Goal: Check status: Check status

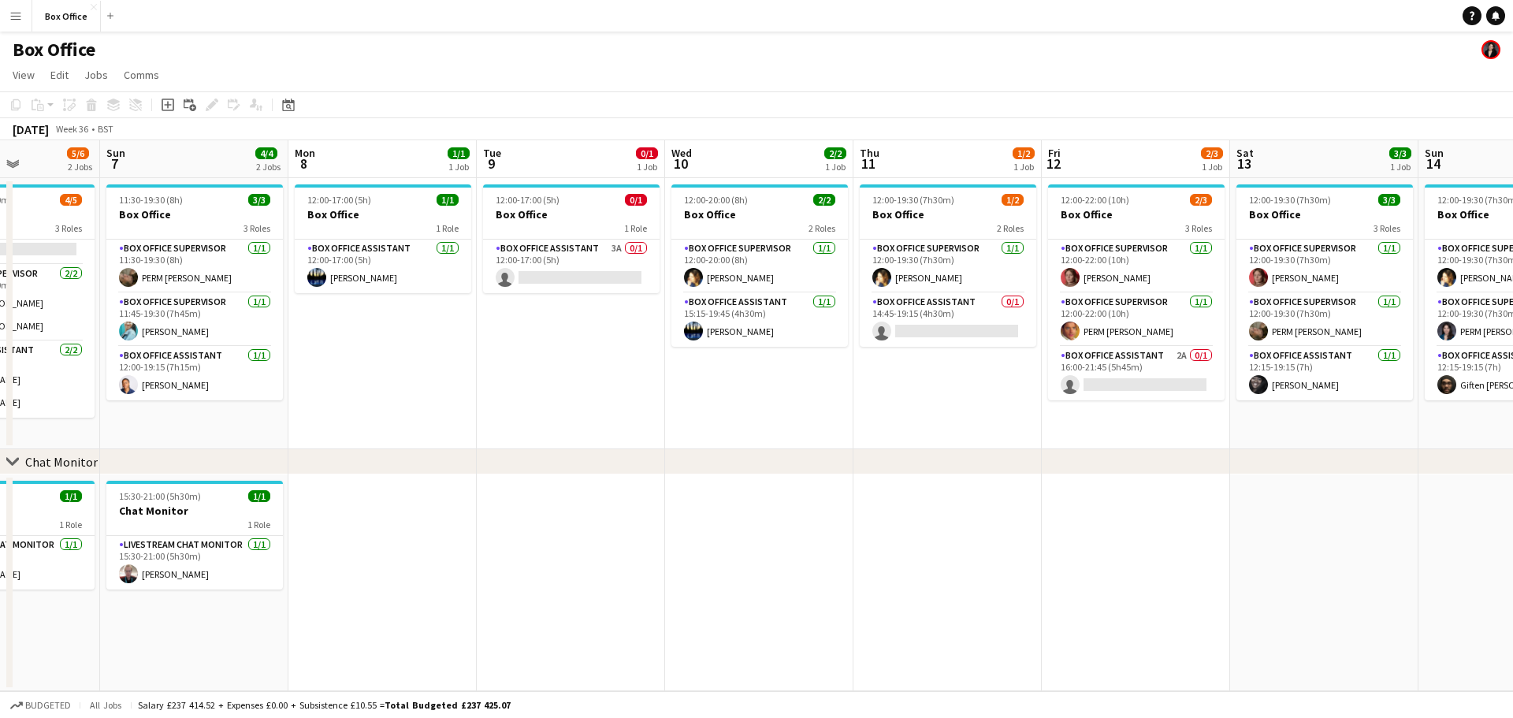
scroll to position [0, 465]
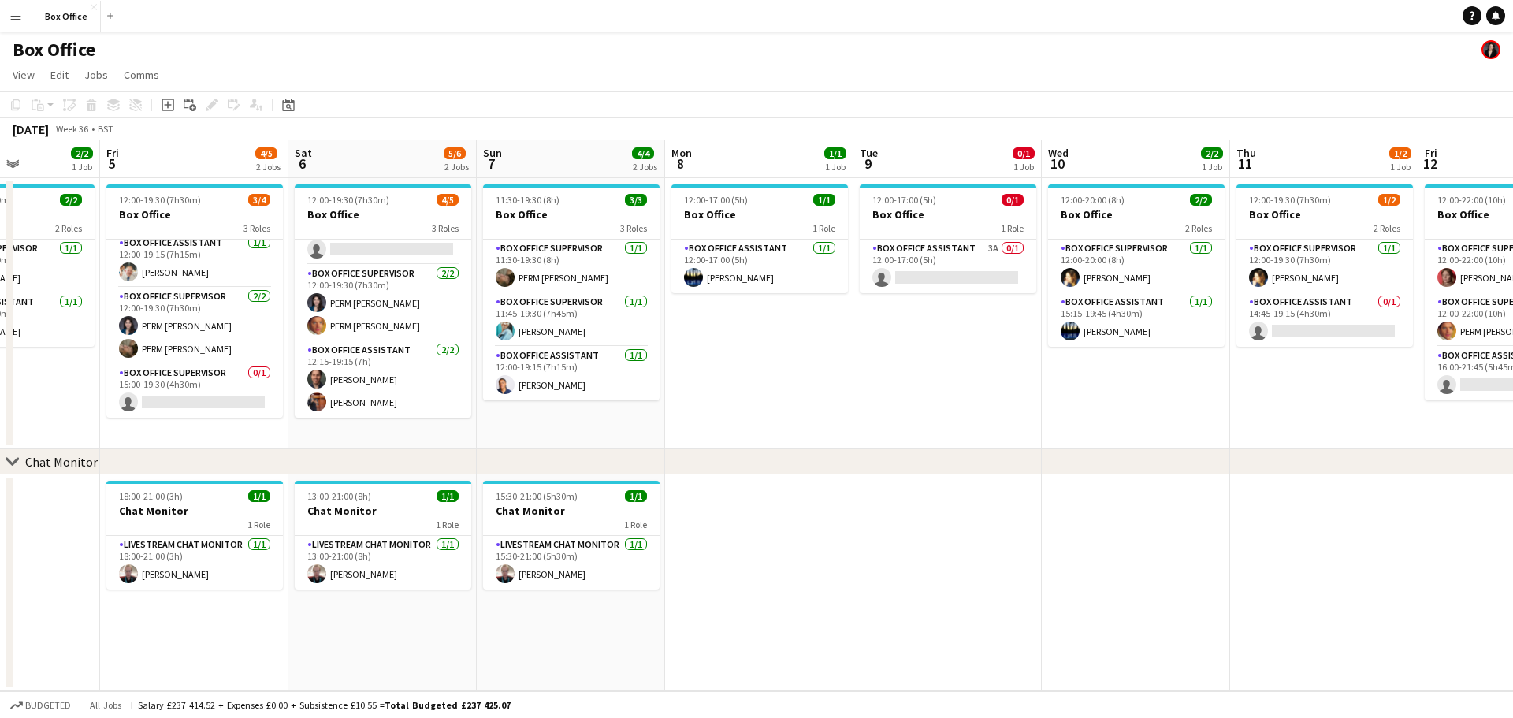
drag, startPoint x: 846, startPoint y: 406, endPoint x: 0, endPoint y: 355, distance: 847.1
click at [0, 355] on app-calendar-viewport "Tue 2 2/2 1 Job Wed 3 1/1 1 Job Thu 4 2/2 1 Job Fri 5 4/5 2 Jobs Sat 6 5/6 2 Jo…" at bounding box center [756, 415] width 1513 height 551
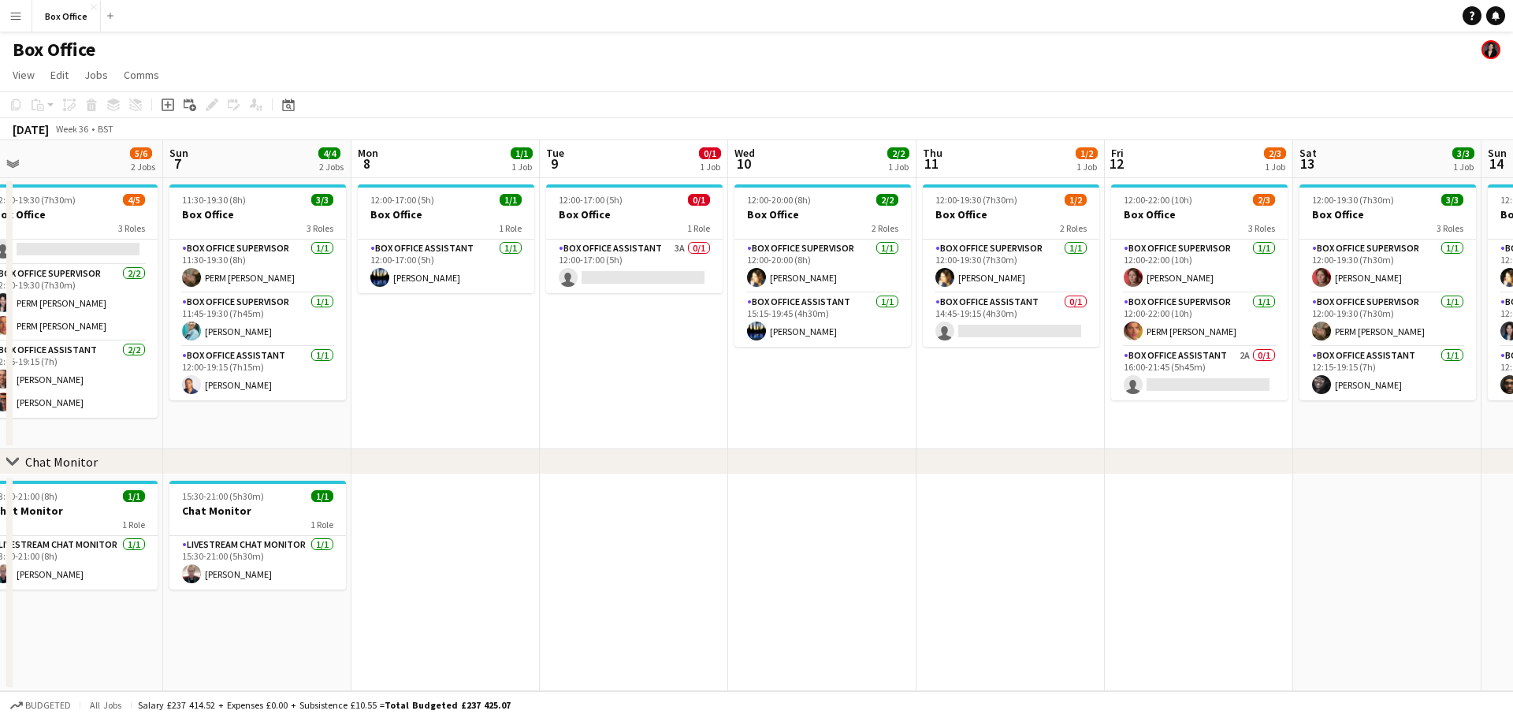
drag, startPoint x: 1020, startPoint y: 414, endPoint x: 682, endPoint y: 295, distance: 357.4
click at [700, 366] on app-calendar-viewport "Wed 3 1/1 1 Job Thu 4 2/2 1 Job Fri 5 4/5 2 Jobs Sat 6 5/6 2 Jobs Sun 7 4/4 2 J…" at bounding box center [756, 415] width 1513 height 551
